Goal: Task Accomplishment & Management: Complete application form

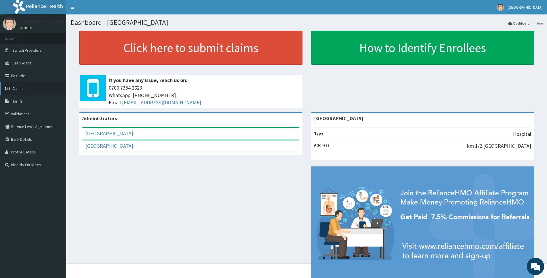
click at [20, 88] on span "Claims" at bounding box center [17, 88] width 11 height 5
click at [17, 87] on span "Claims" at bounding box center [17, 88] width 11 height 5
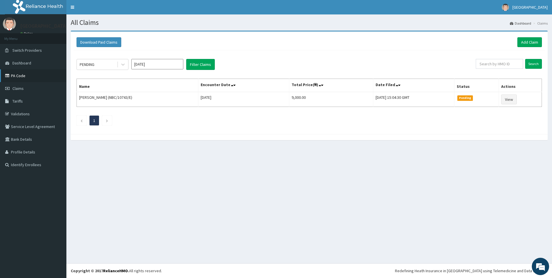
click at [12, 74] on link "PA Code" at bounding box center [33, 75] width 66 height 13
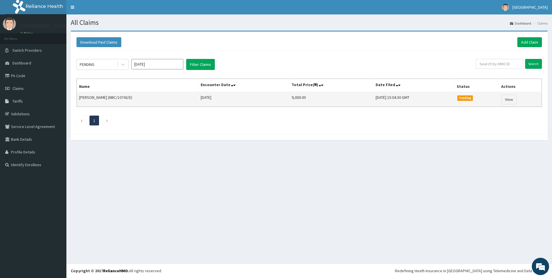
click at [109, 96] on td "Janet Ayanlowo (NBC/10743/E)" at bounding box center [138, 99] width 122 height 15
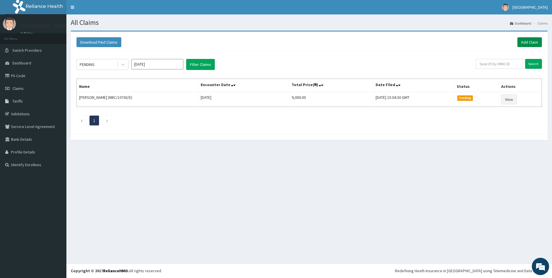
click at [524, 42] on link "Add Claim" at bounding box center [529, 42] width 25 height 10
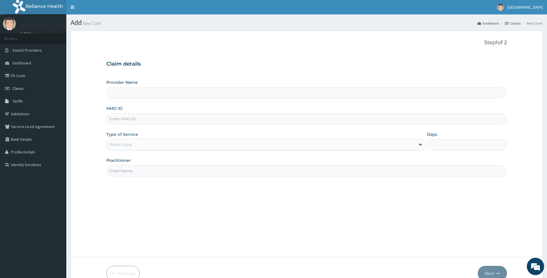
type input "[GEOGRAPHIC_DATA]"
click at [126, 120] on input "HMO ID" at bounding box center [306, 118] width 401 height 11
paste input "TCE/10354/A"
paste input
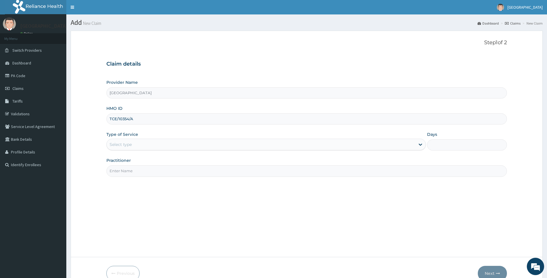
type input "TCE/10354/A"
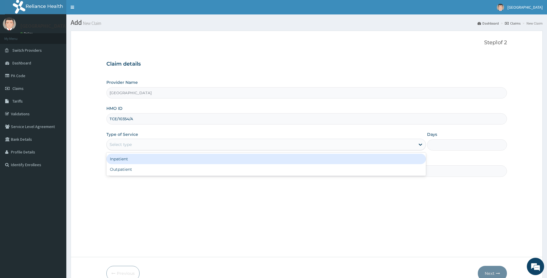
drag, startPoint x: 129, startPoint y: 144, endPoint x: 129, endPoint y: 148, distance: 4.3
click at [129, 145] on div "Select type" at bounding box center [121, 144] width 22 height 6
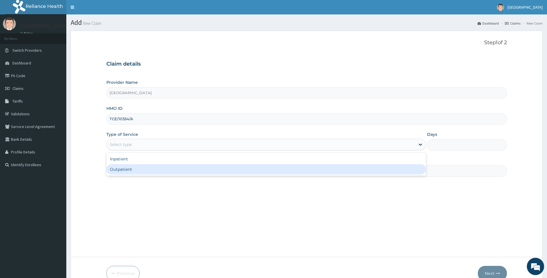
click at [128, 166] on div "Outpatient" at bounding box center [266, 169] width 320 height 10
type input "1"
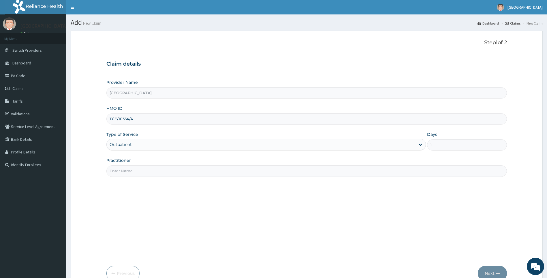
click at [127, 171] on input "Practitioner" at bounding box center [306, 170] width 401 height 11
type input "[PERSON_NAME]"
click at [478, 274] on button "Next" at bounding box center [492, 273] width 29 height 15
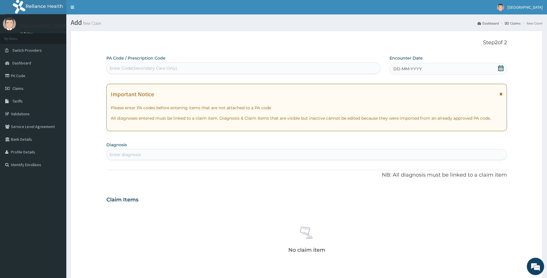
click at [170, 155] on div "Enter diagnosis" at bounding box center [307, 154] width 401 height 9
type input "mala"
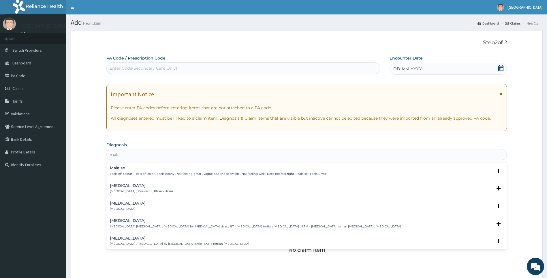
click at [121, 187] on h4 "[MEDICAL_DATA]" at bounding box center [141, 185] width 63 height 4
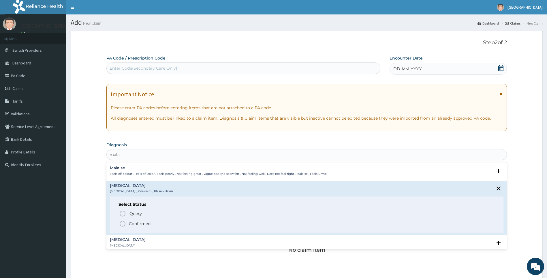
click at [144, 224] on p "Confirmed" at bounding box center [140, 223] width 22 height 6
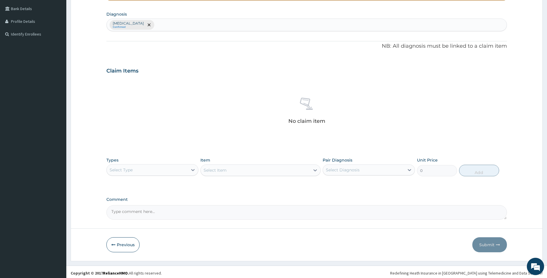
scroll to position [133, 0]
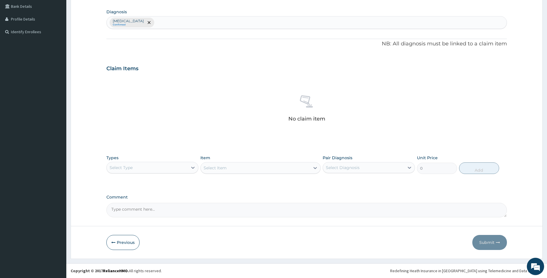
click at [143, 167] on div "Select Type" at bounding box center [147, 167] width 81 height 9
type input "la"
click at [254, 168] on div "Select Item" at bounding box center [255, 167] width 109 height 9
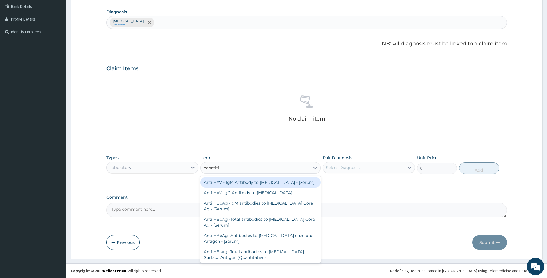
type input "hepatiti"
click at [213, 106] on div "No claim item" at bounding box center [306, 109] width 401 height 66
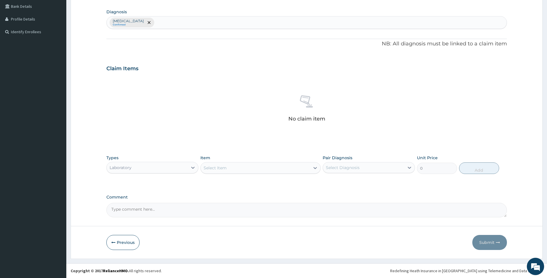
click at [157, 212] on textarea "Comment" at bounding box center [306, 210] width 401 height 14
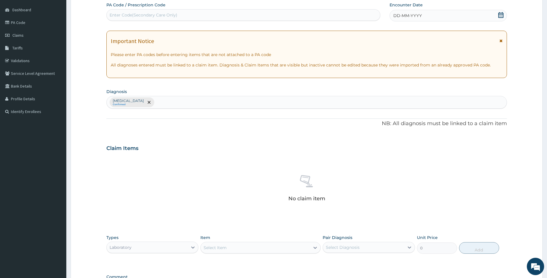
scroll to position [0, 0]
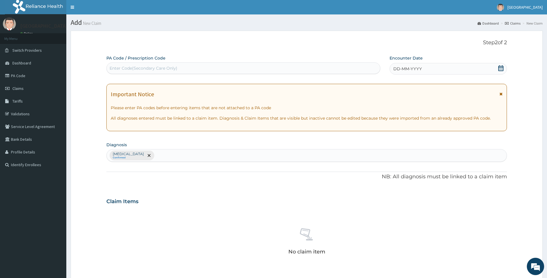
type textarea "08106193948"
click at [502, 68] on icon at bounding box center [501, 68] width 6 height 6
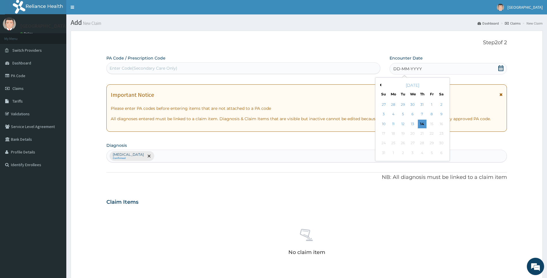
click at [512, 130] on form "Step 2 of 2 PA Code / Prescription Code Enter Code(Secondary Care Only) Encount…" at bounding box center [307, 211] width 472 height 361
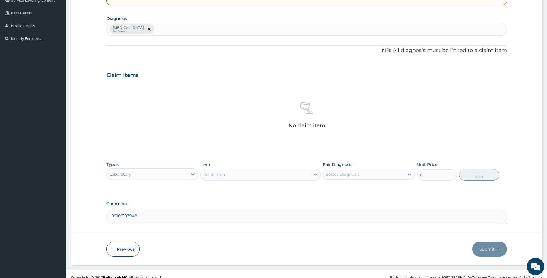
scroll to position [133, 0]
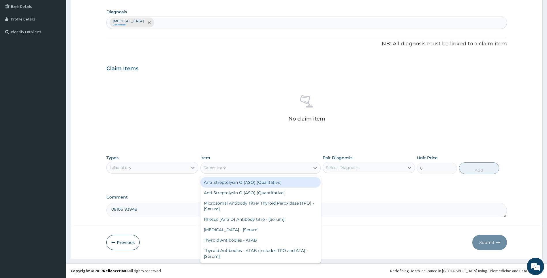
drag, startPoint x: 216, startPoint y: 162, endPoint x: 220, endPoint y: 165, distance: 4.5
click at [216, 162] on div "Select Item" at bounding box center [261, 168] width 120 height 12
type input "[MEDICAL_DATA]"
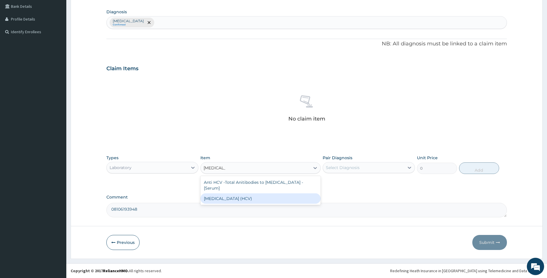
click at [233, 199] on div "[MEDICAL_DATA] (HCV)" at bounding box center [261, 198] width 120 height 10
type input "3000"
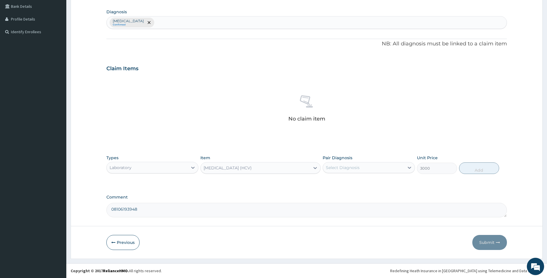
click at [300, 168] on div "[MEDICAL_DATA] (HCV)" at bounding box center [255, 167] width 109 height 9
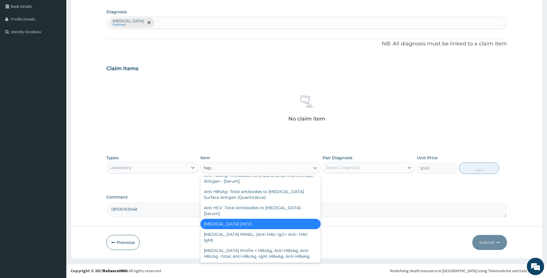
scroll to position [54, 0]
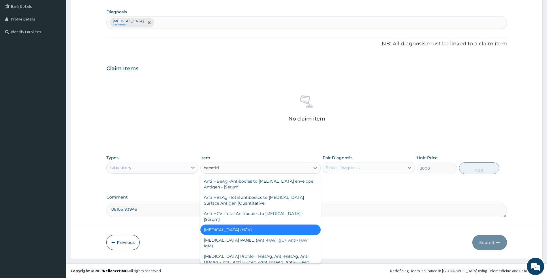
type input "[MEDICAL_DATA]"
click at [274, 198] on div "Anti HBsAg -Total antibodies to [MEDICAL_DATA] Surface Antigen (Quantitative)" at bounding box center [261, 200] width 120 height 16
type input "4200"
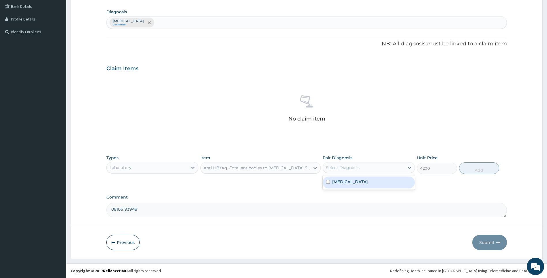
click at [368, 170] on div "Select Diagnosis" at bounding box center [363, 167] width 81 height 9
drag, startPoint x: 349, startPoint y: 186, endPoint x: 372, endPoint y: 187, distance: 22.5
click at [349, 186] on div "[MEDICAL_DATA]" at bounding box center [369, 182] width 92 height 12
checkbox input "true"
click at [478, 168] on button "Add" at bounding box center [479, 168] width 40 height 12
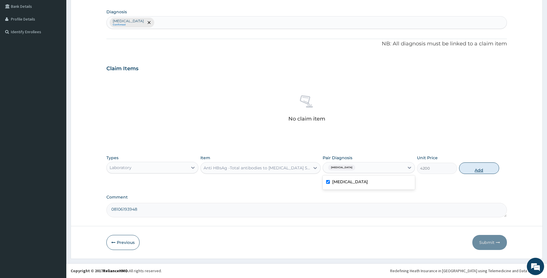
type input "0"
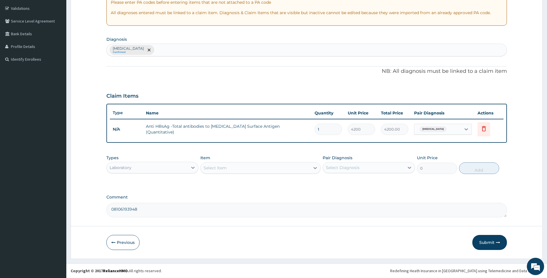
scroll to position [105, 0]
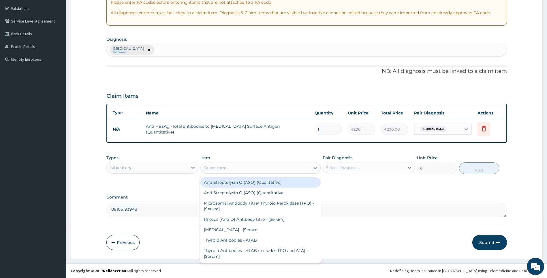
click at [235, 167] on div "Select Item" at bounding box center [255, 167] width 109 height 9
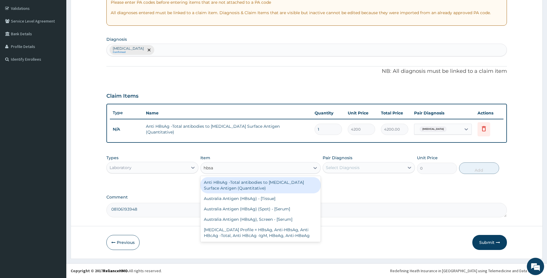
type input "hbsag"
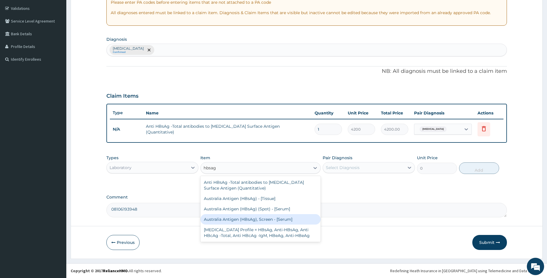
click at [266, 221] on div "Australia Antigen (HBsAg), Screen - [Serum]" at bounding box center [261, 219] width 120 height 10
type input "2500"
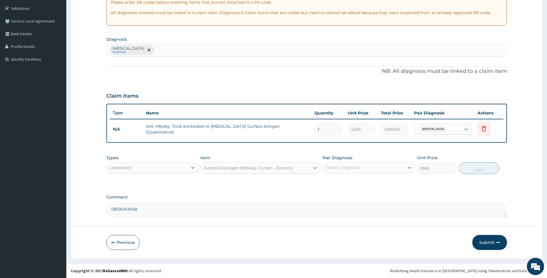
click at [288, 170] on div "Australia Antigen (HBsAg), Screen - [Serum]" at bounding box center [248, 168] width 89 height 6
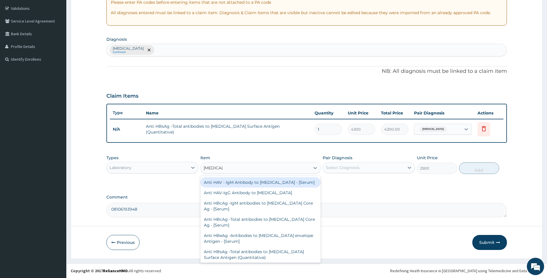
type input "[MEDICAL_DATA]"
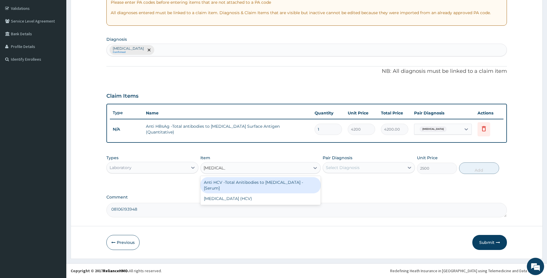
click at [263, 185] on div "Anti HCV -Total Anitibodies to [MEDICAL_DATA] - [Serum]" at bounding box center [261, 185] width 120 height 16
type input "9000"
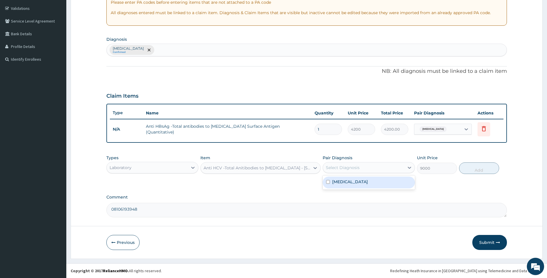
click at [356, 168] on div "Select Diagnosis" at bounding box center [343, 168] width 34 height 6
click at [351, 182] on div "[MEDICAL_DATA]" at bounding box center [369, 182] width 92 height 12
checkbox input "true"
click at [479, 167] on button "Add" at bounding box center [479, 168] width 40 height 12
type input "0"
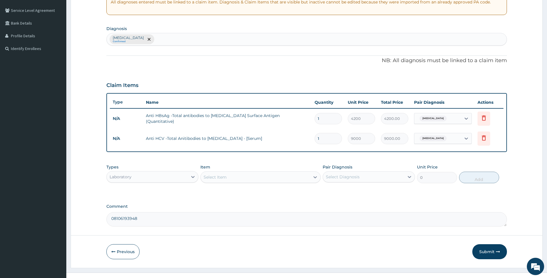
scroll to position [125, 0]
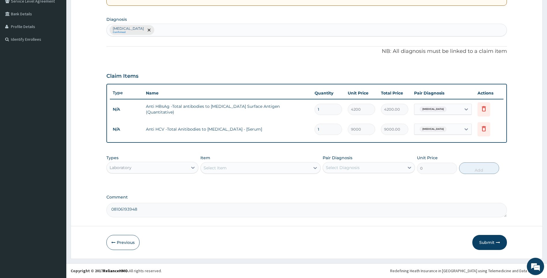
click at [229, 167] on div "Select Item" at bounding box center [255, 167] width 109 height 9
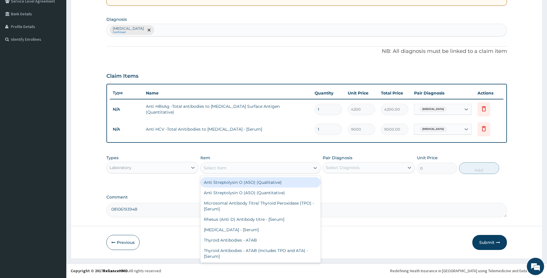
type input "h"
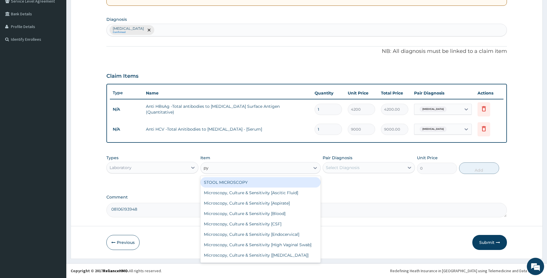
type input "pyl"
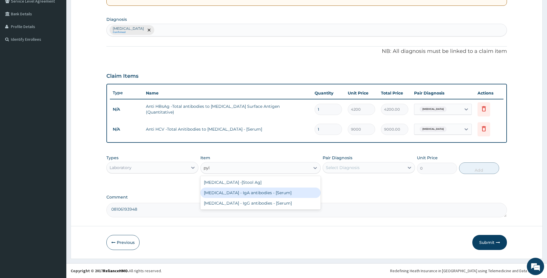
click at [246, 190] on div "[MEDICAL_DATA] - IgA antibodies - [Serum]" at bounding box center [261, 192] width 120 height 10
type input "5500"
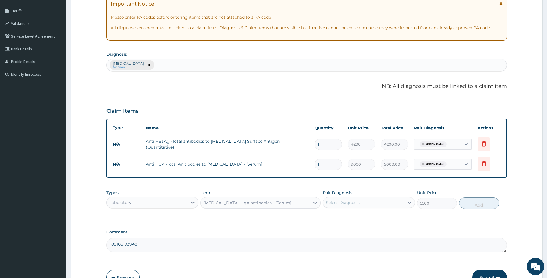
scroll to position [10, 0]
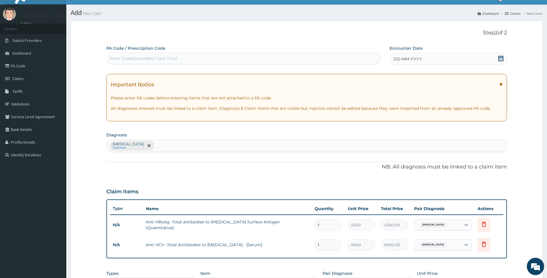
click at [188, 146] on div "[MEDICAL_DATA] Confirmed" at bounding box center [307, 145] width 401 height 12
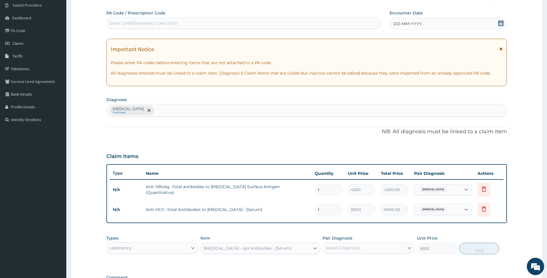
scroll to position [125, 0]
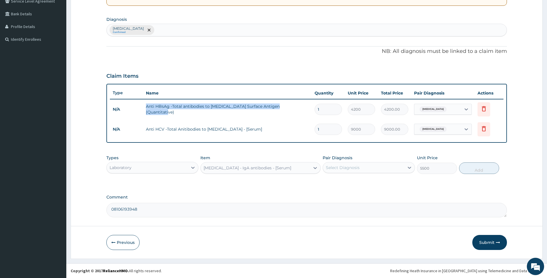
drag, startPoint x: 145, startPoint y: 108, endPoint x: 296, endPoint y: 108, distance: 151.2
click at [296, 108] on td "Anti HBsAg -Total antibodies to [MEDICAL_DATA] Surface Antigen (Quantitative)" at bounding box center [227, 108] width 169 height 17
copy td "Anti HBsAg -Total antibodies to [MEDICAL_DATA] Surface Antigen (Quantitative)"
drag, startPoint x: 142, startPoint y: 129, endPoint x: 265, endPoint y: 129, distance: 122.9
click at [265, 129] on tr "N/A Anti HCV -Total Anitibodies to [MEDICAL_DATA] - [Serum] 1 9000 9000.00 [MED…" at bounding box center [307, 129] width 394 height 20
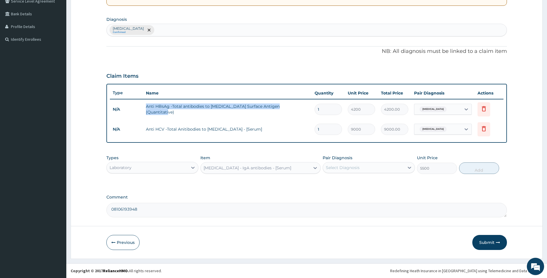
copy tr "Anti HCV -Total Anitibodies to [MEDICAL_DATA] - [Serum]"
